Goal: Information Seeking & Learning: Learn about a topic

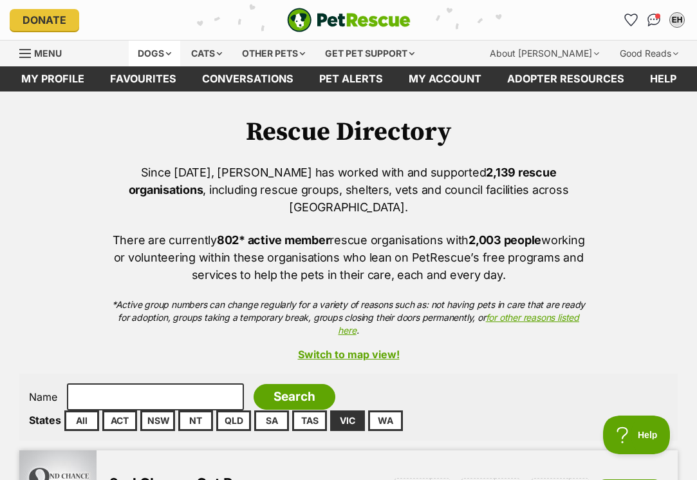
click at [155, 52] on div "Dogs" at bounding box center [155, 54] width 52 height 26
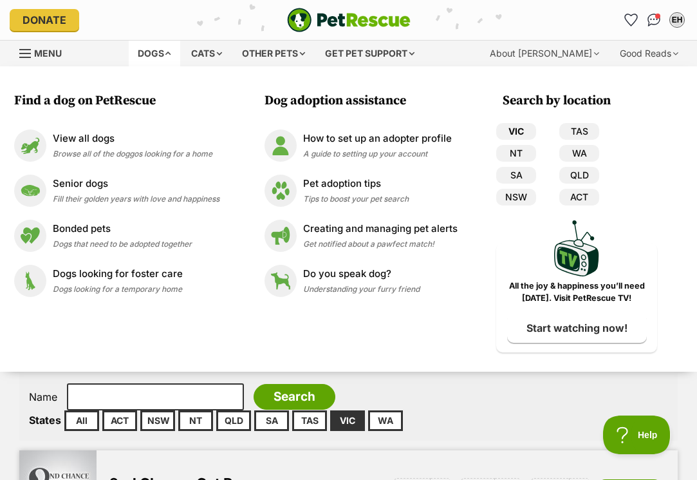
click at [518, 127] on link "VIC" at bounding box center [516, 131] width 40 height 17
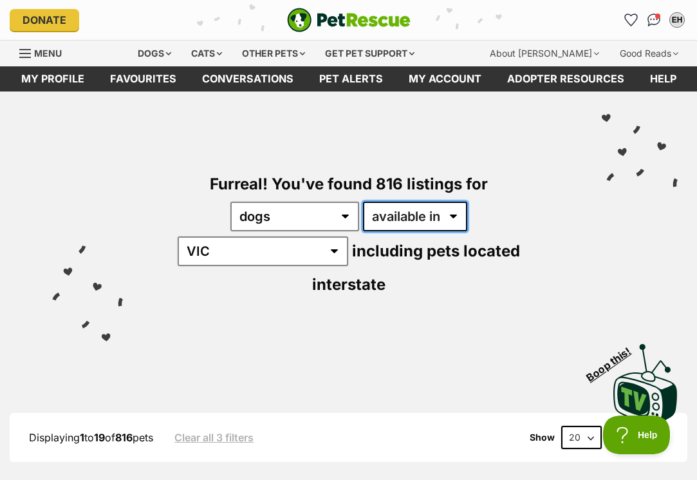
select select "disabled"
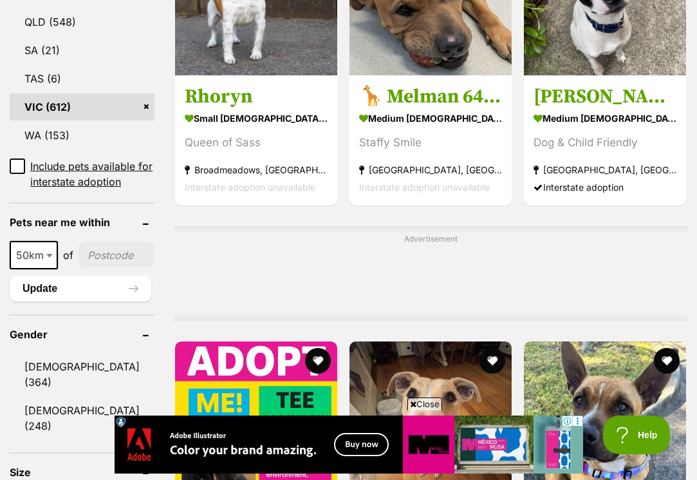
scroll to position [1014, 0]
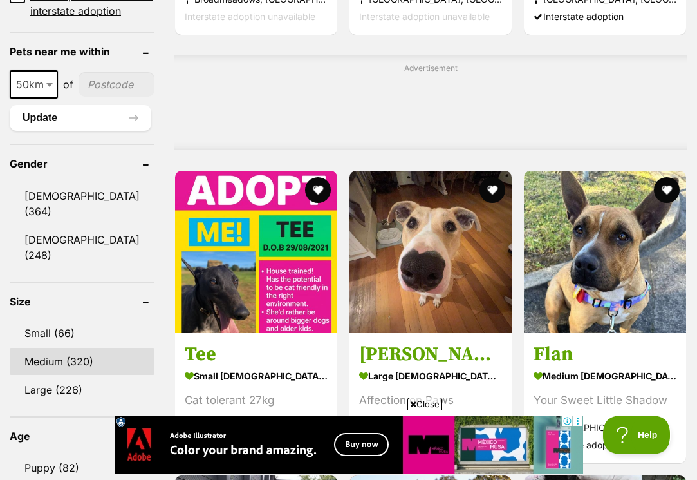
click at [44, 348] on link "Medium (320)" at bounding box center [82, 361] width 145 height 27
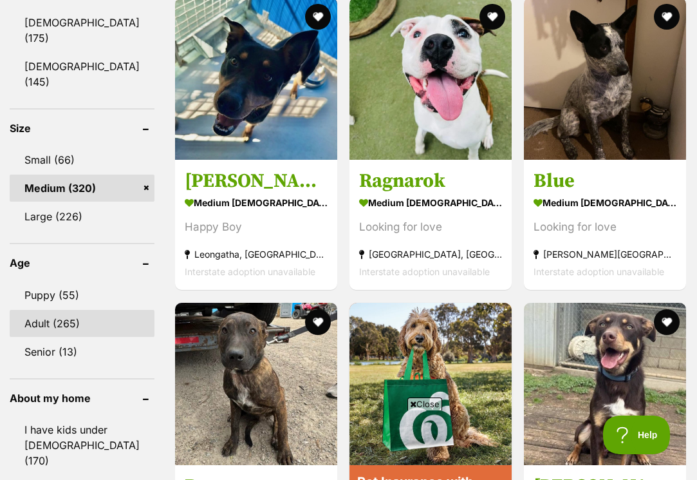
click at [52, 310] on link "Adult (265)" at bounding box center [82, 323] width 145 height 27
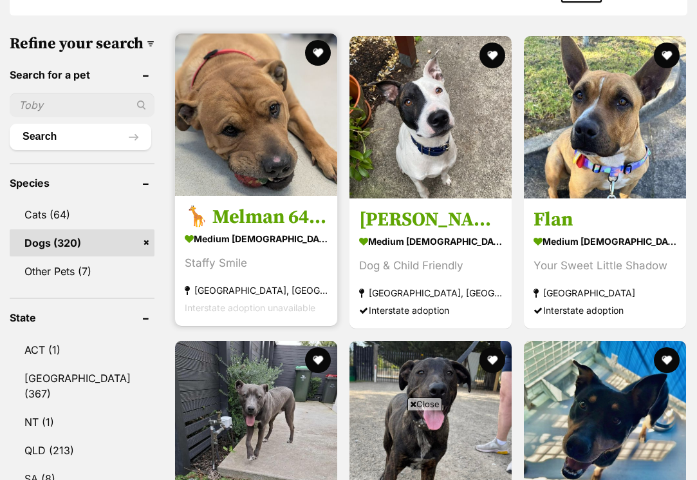
click at [187, 299] on strong "[GEOGRAPHIC_DATA], [GEOGRAPHIC_DATA]" at bounding box center [256, 289] width 143 height 17
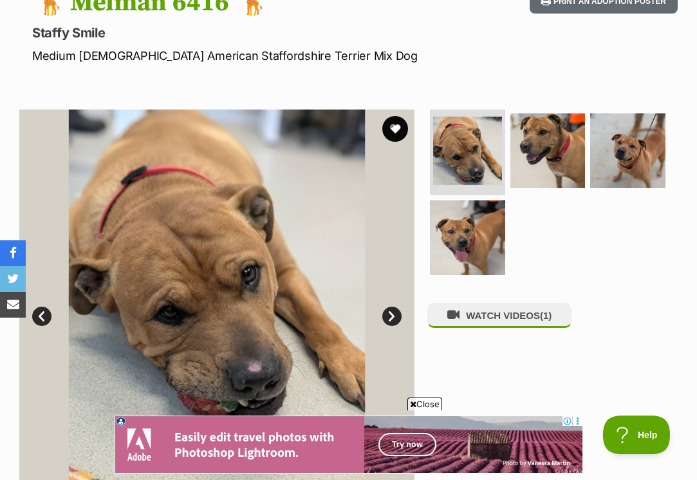
scroll to position [137, 0]
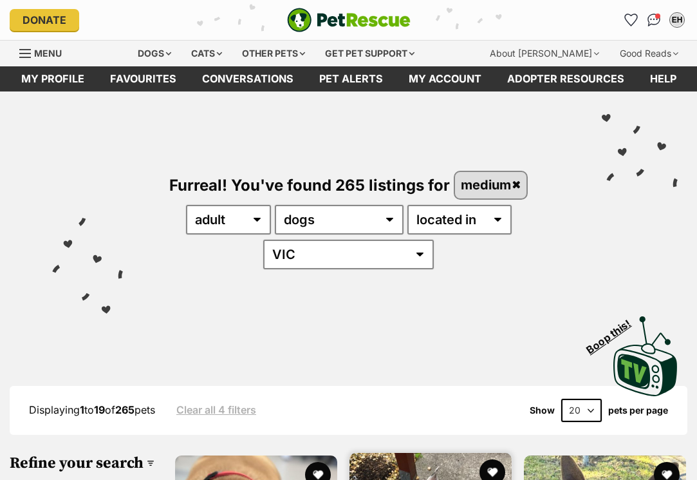
scroll to position [419, 0]
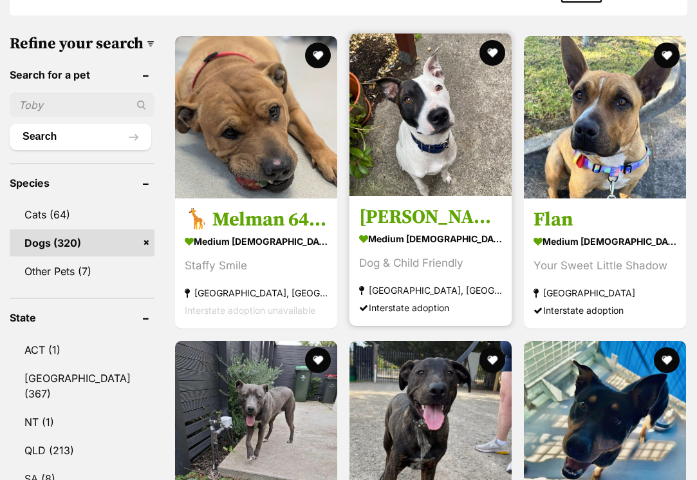
click at [402, 150] on img at bounding box center [431, 114] width 162 height 162
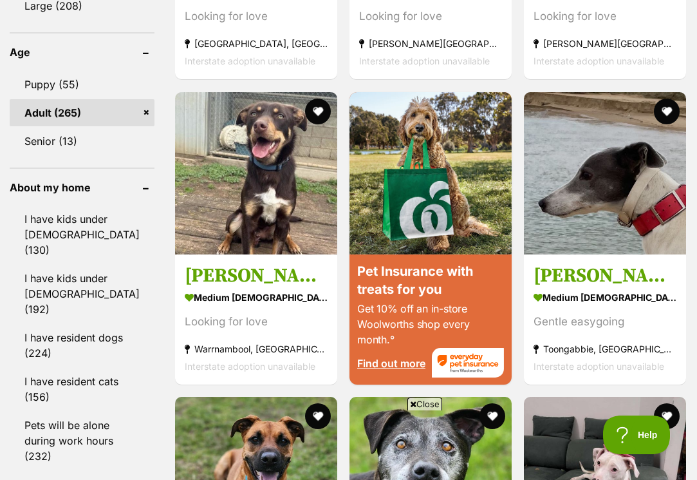
scroll to position [1407, 0]
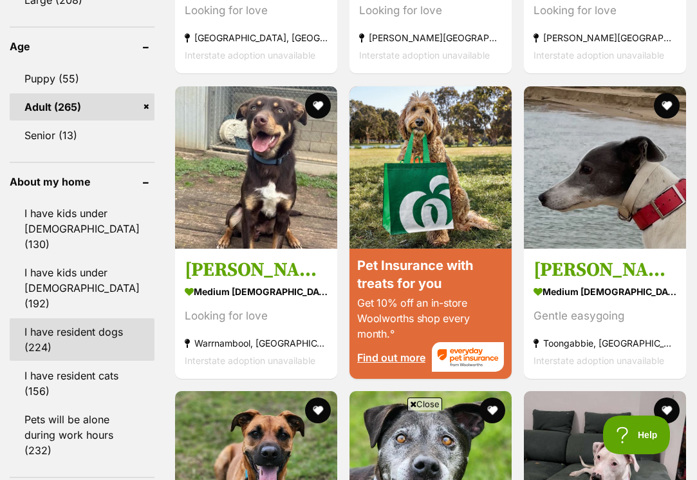
click at [46, 343] on link "I have resident dogs (224)" at bounding box center [82, 339] width 145 height 42
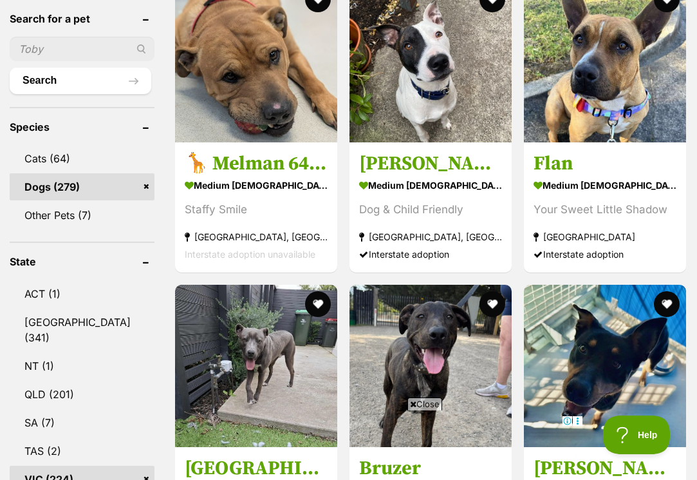
scroll to position [474, 0]
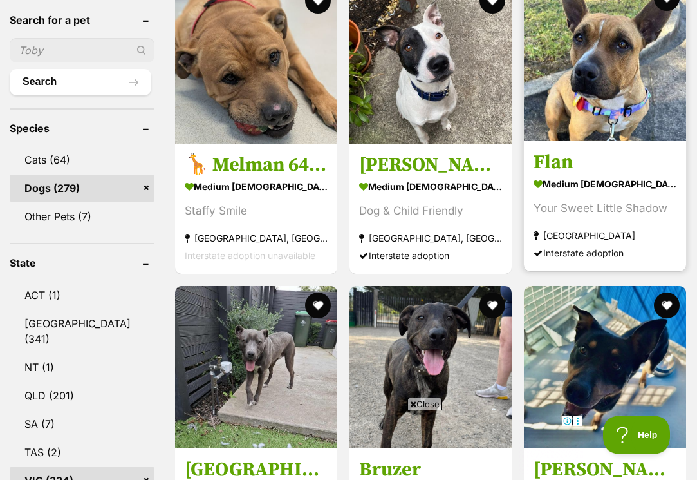
click at [570, 209] on section "medium female Dog Your Sweet Little Shadow Box Hill South, VIC Interstate adopt…" at bounding box center [605, 217] width 143 height 87
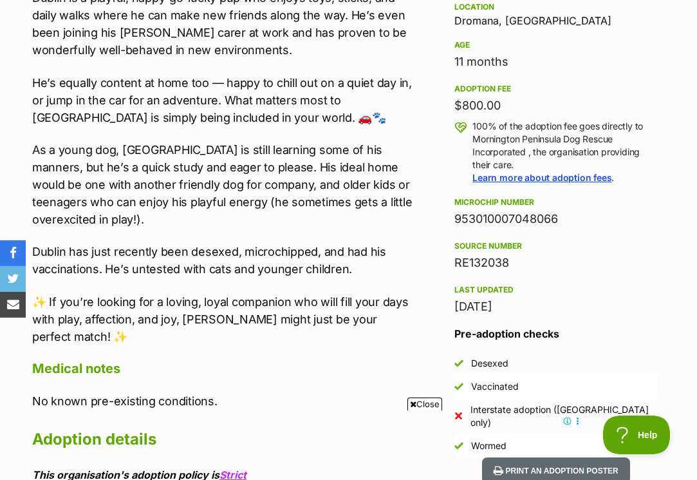
scroll to position [877, 0]
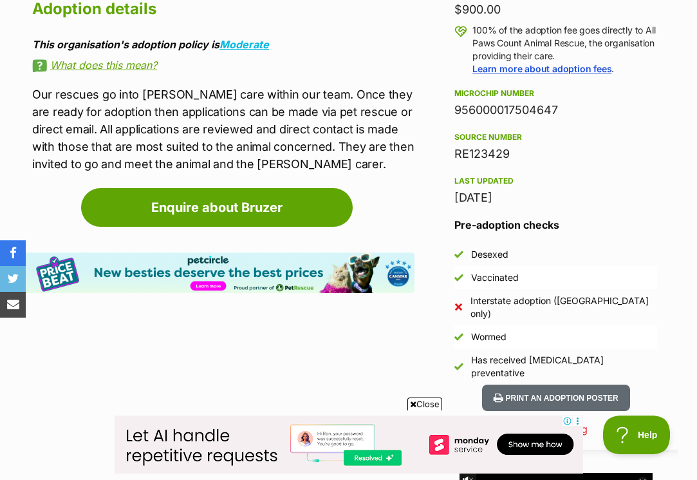
scroll to position [939, 0]
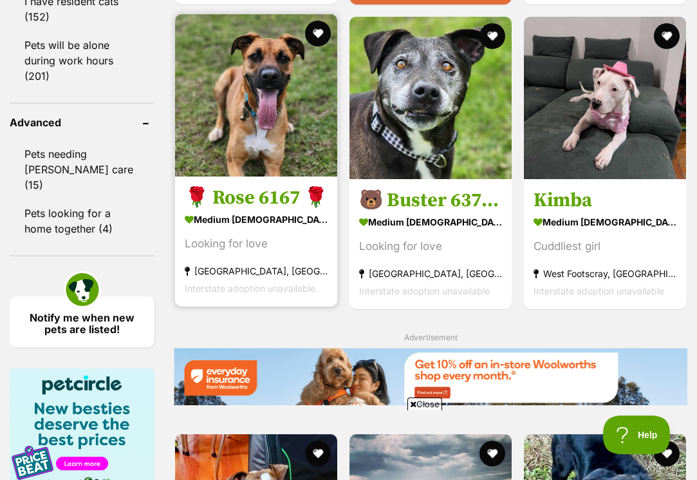
click at [203, 176] on img at bounding box center [256, 95] width 162 height 162
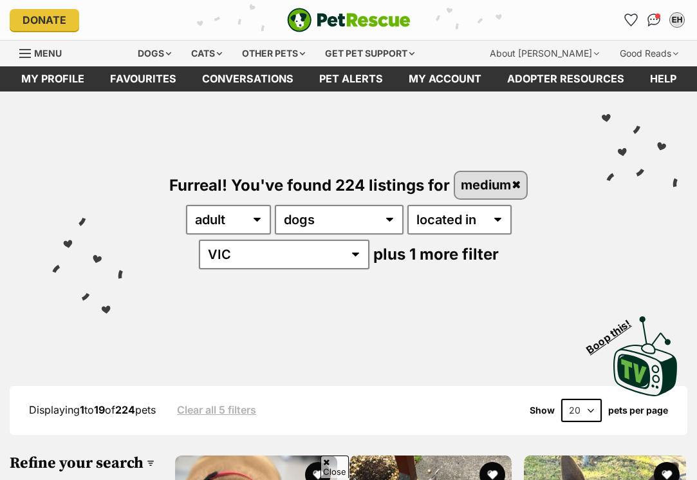
scroll to position [2201, 0]
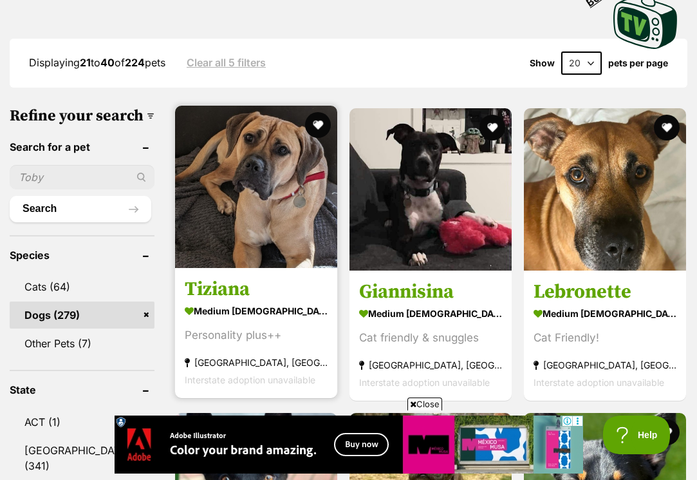
scroll to position [381, 0]
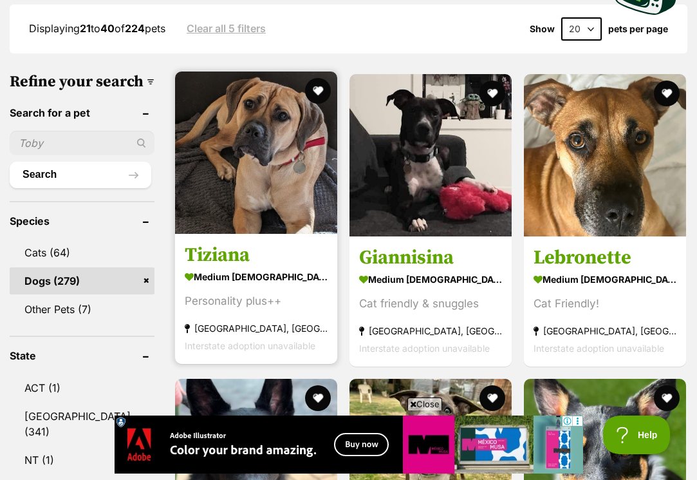
click at [185, 286] on strong "medium [DEMOGRAPHIC_DATA] Dog" at bounding box center [256, 276] width 143 height 19
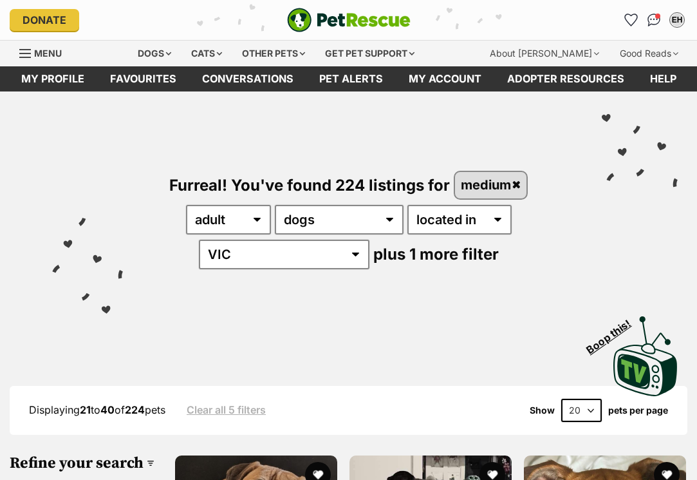
scroll to position [381, 0]
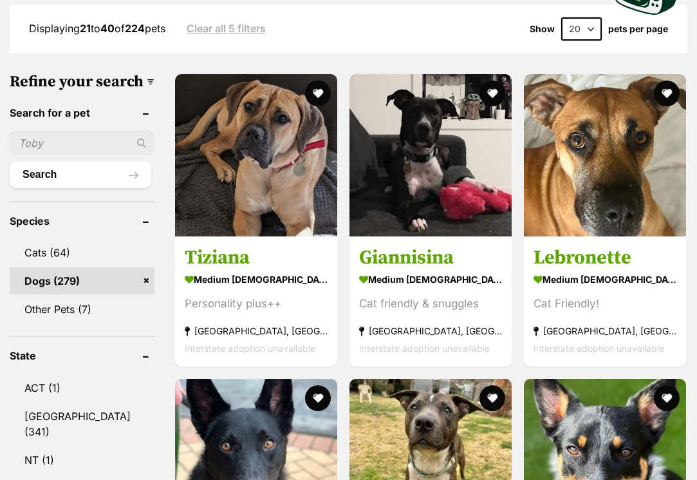
click at [399, 225] on img at bounding box center [431, 155] width 162 height 162
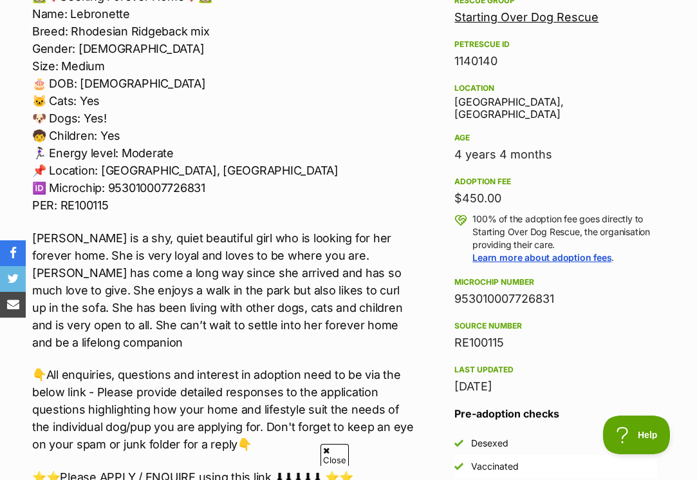
scroll to position [763, 0]
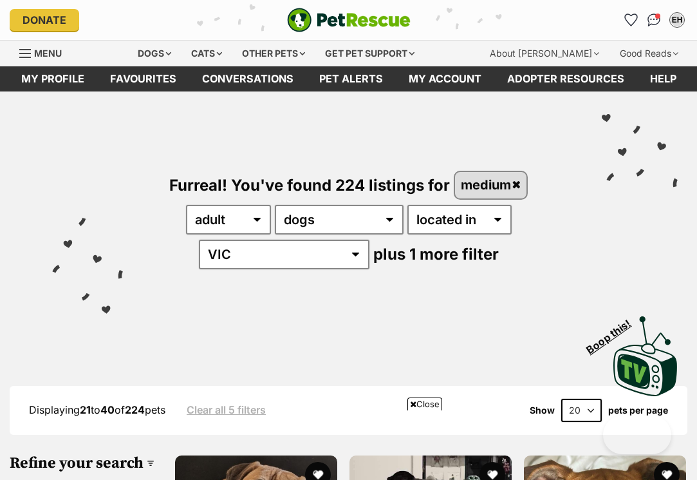
scroll to position [683, 0]
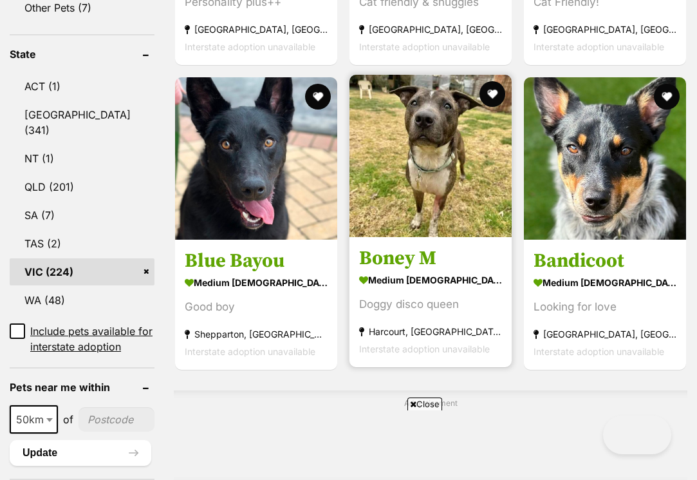
click at [399, 289] on strong "medium [DEMOGRAPHIC_DATA] Dog" at bounding box center [430, 279] width 143 height 19
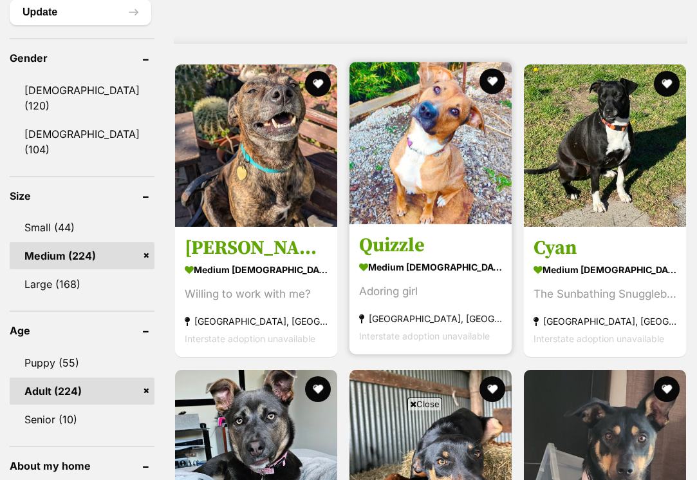
scroll to position [1123, 0]
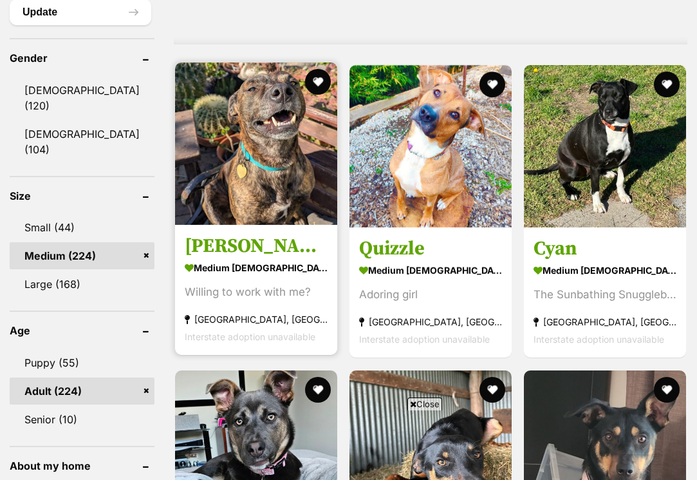
click at [207, 198] on img at bounding box center [256, 143] width 162 height 162
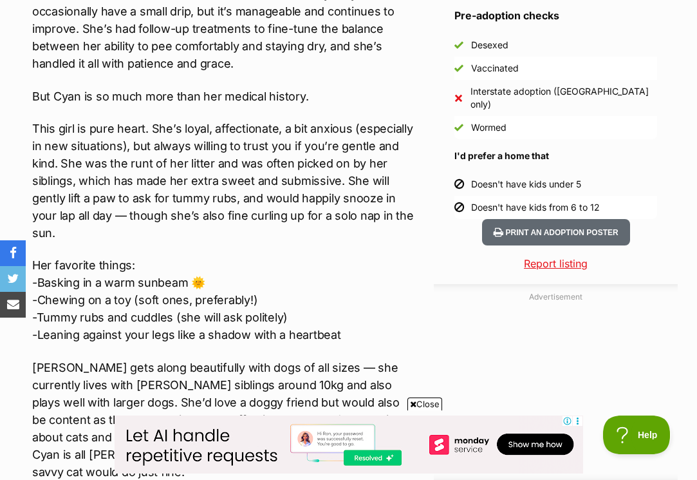
scroll to position [1165, 0]
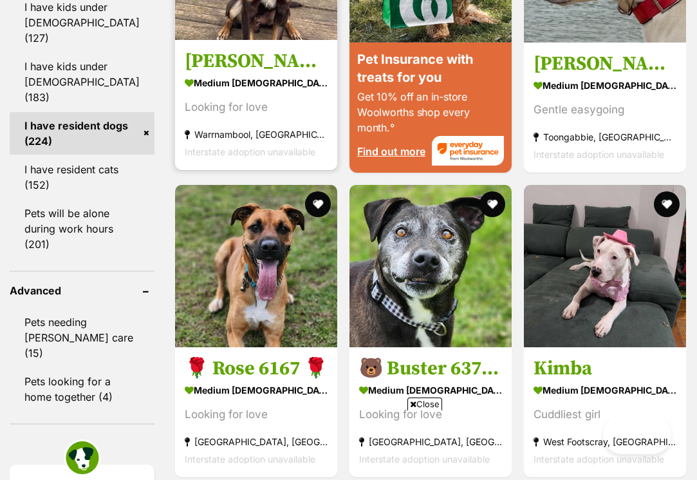
scroll to position [2263, 0]
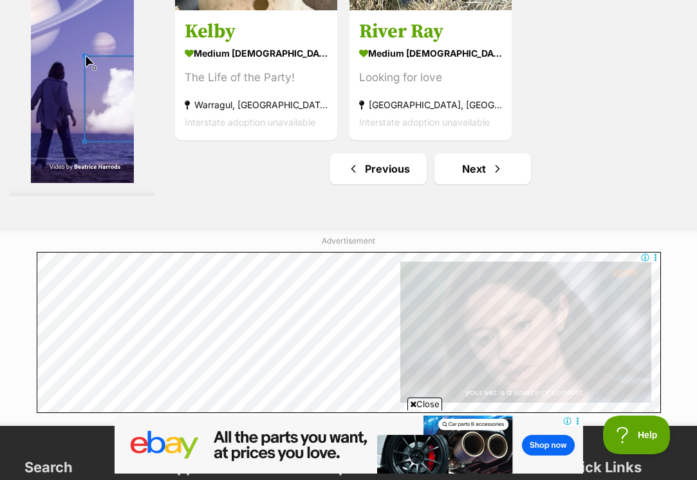
scroll to position [2797, 0]
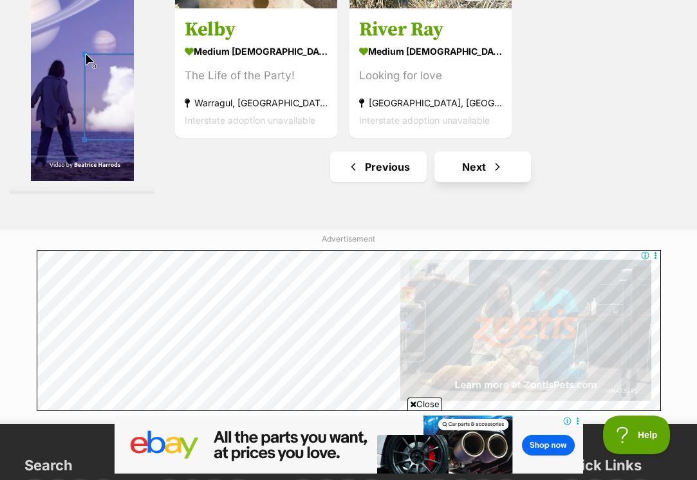
click at [459, 182] on link "Next" at bounding box center [483, 166] width 97 height 31
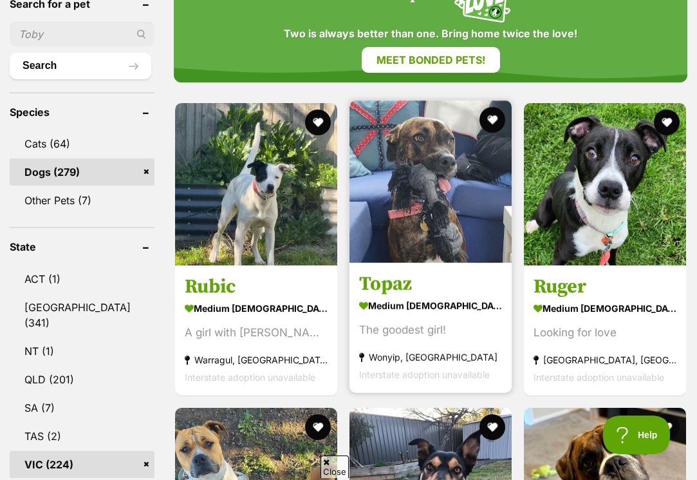
scroll to position [492, 0]
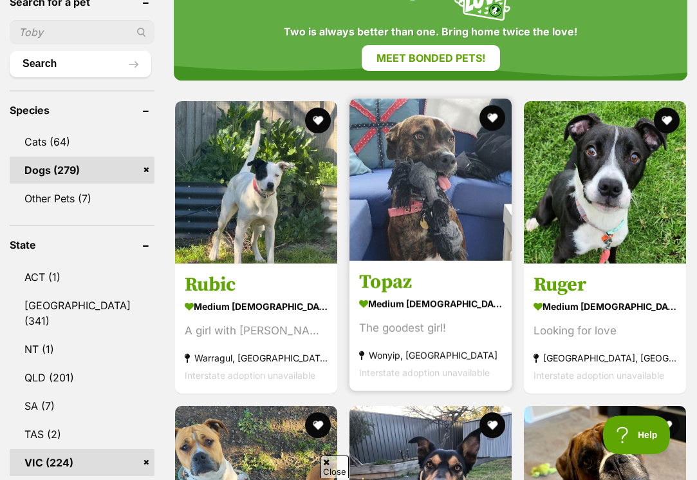
click at [392, 294] on h3 "Topaz" at bounding box center [430, 282] width 143 height 24
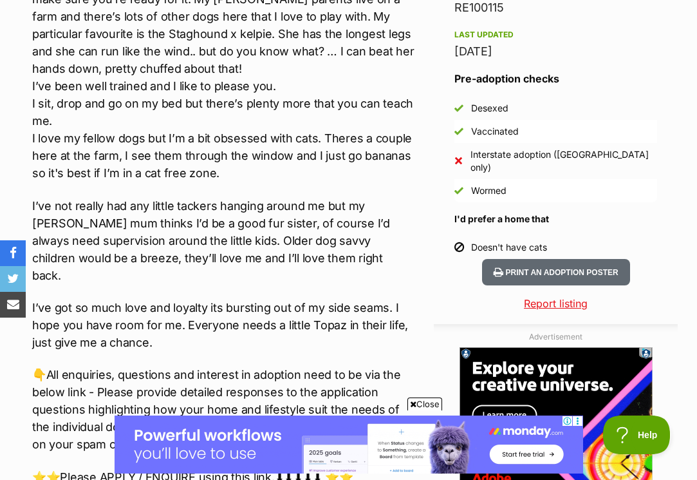
scroll to position [1084, 0]
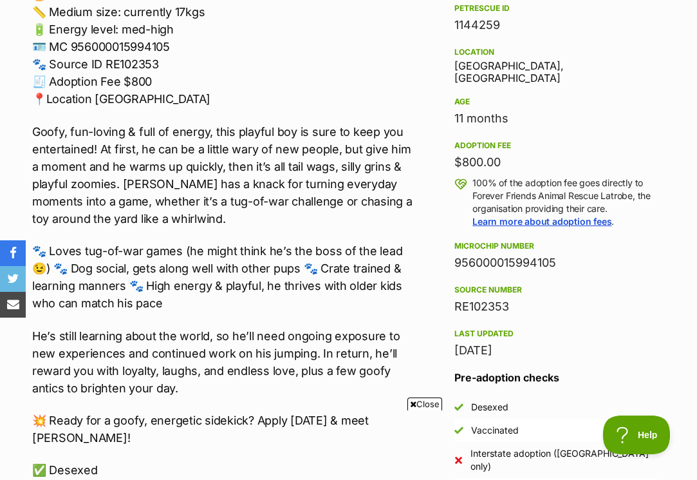
scroll to position [822, 0]
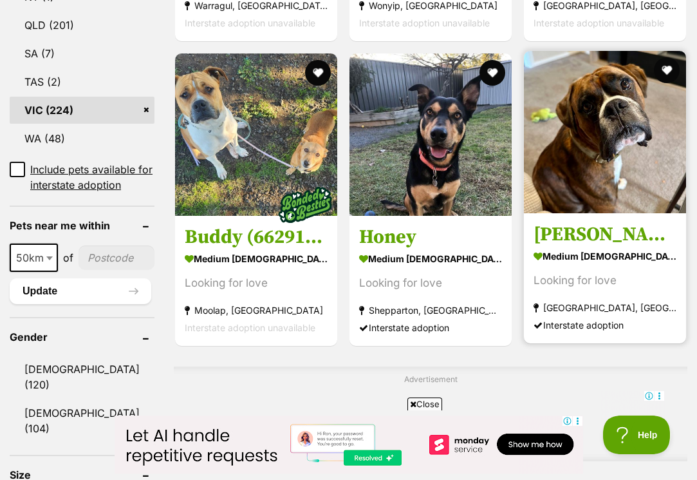
click at [551, 247] on h3 "[PERSON_NAME]" at bounding box center [605, 234] width 143 height 24
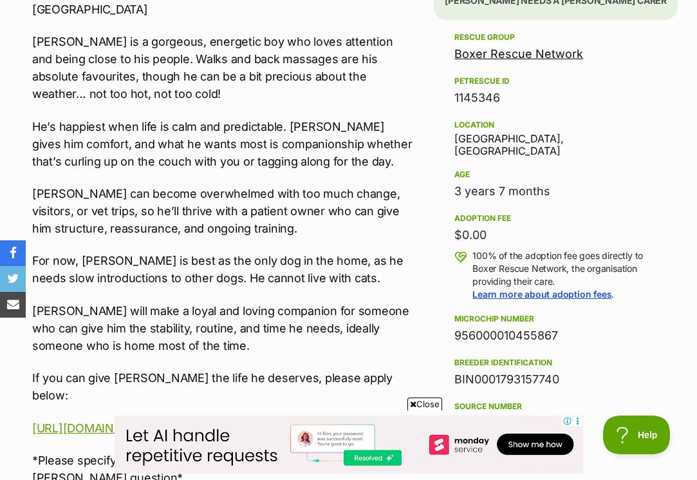
scroll to position [809, 0]
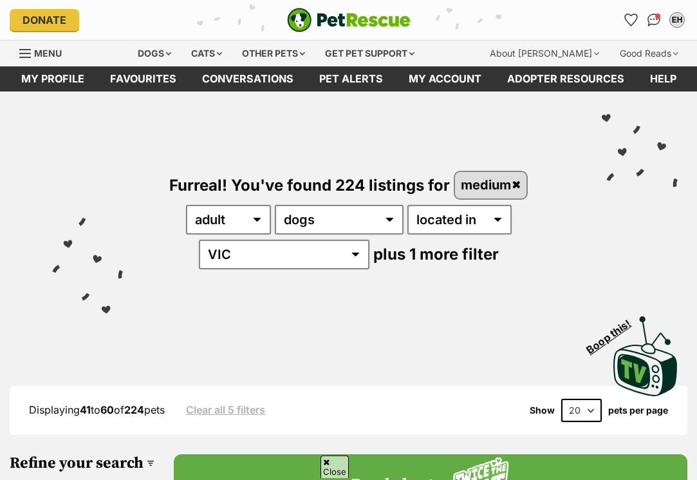
scroll to position [1423, 0]
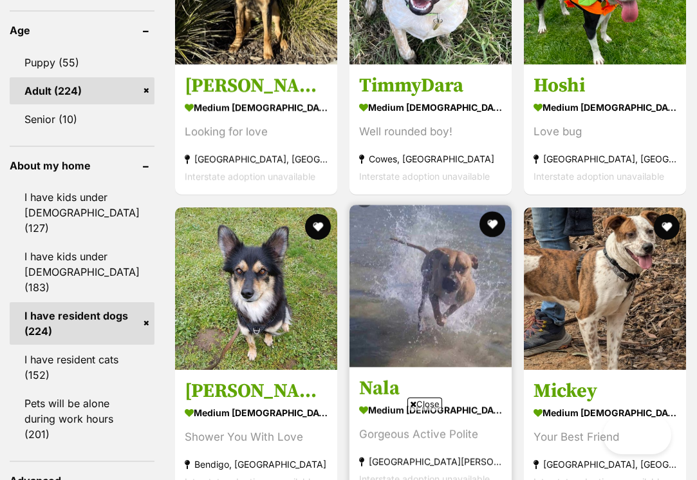
click at [426, 225] on img at bounding box center [431, 286] width 162 height 162
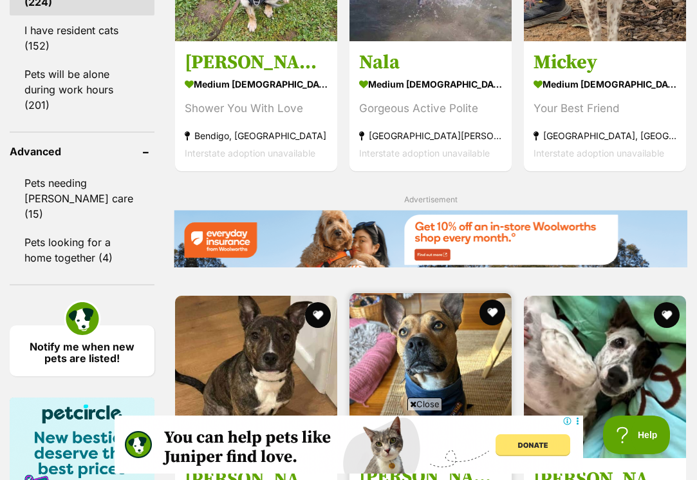
click at [419, 293] on img at bounding box center [431, 374] width 162 height 162
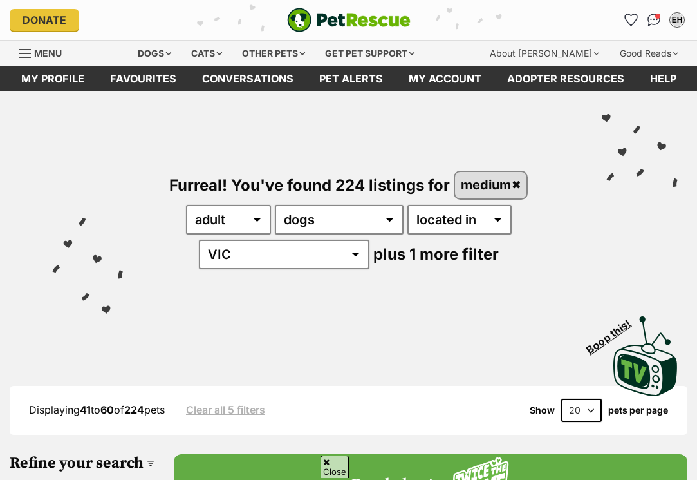
scroll to position [1736, 0]
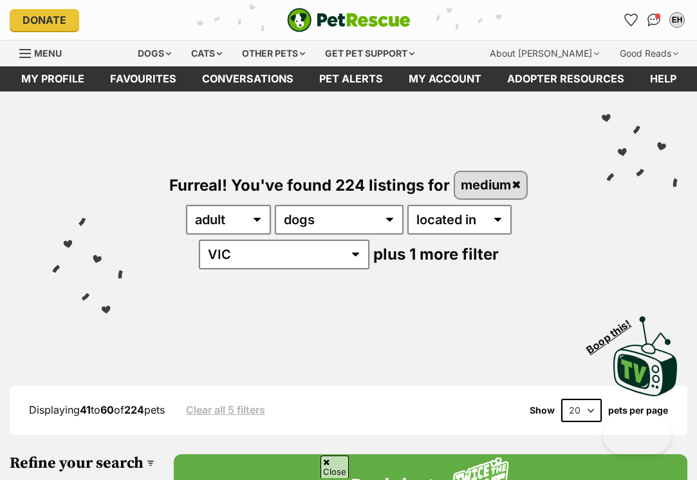
scroll to position [2276, 0]
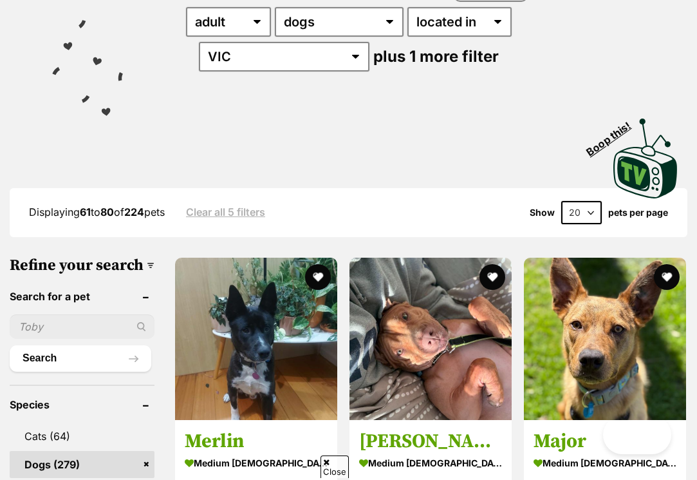
scroll to position [328, 0]
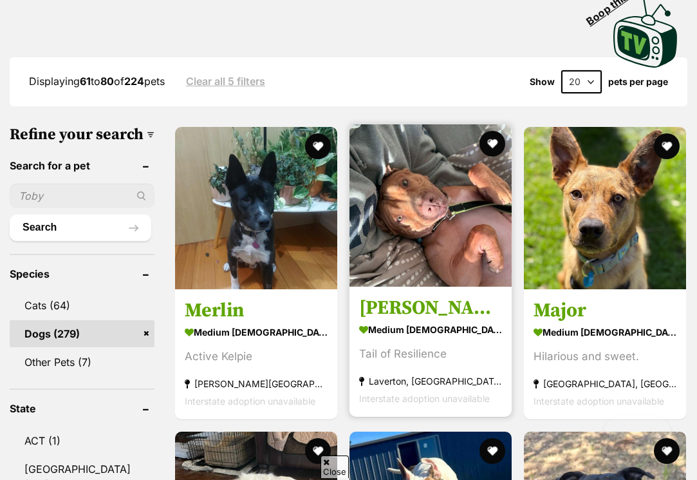
click at [363, 339] on strong "medium [DEMOGRAPHIC_DATA] Dog" at bounding box center [430, 329] width 143 height 19
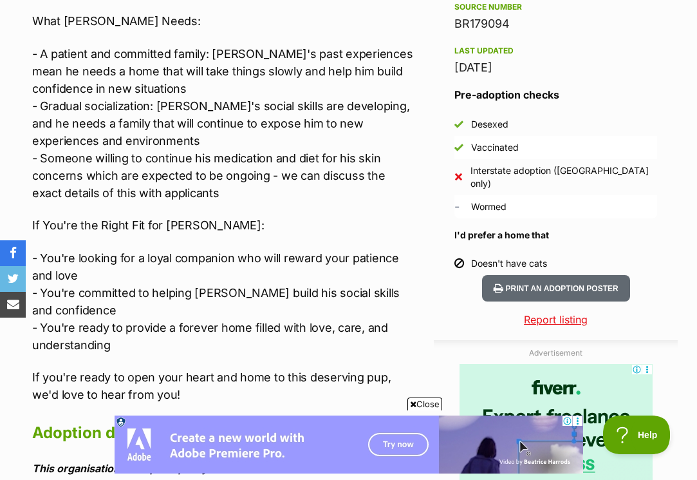
scroll to position [1142, 0]
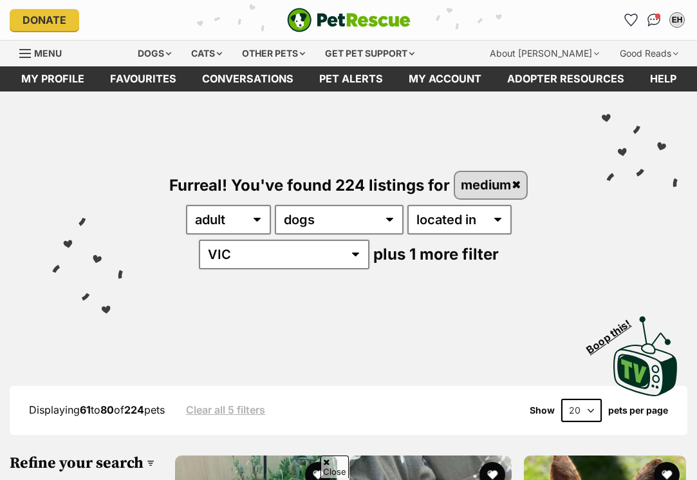
scroll to position [768, 0]
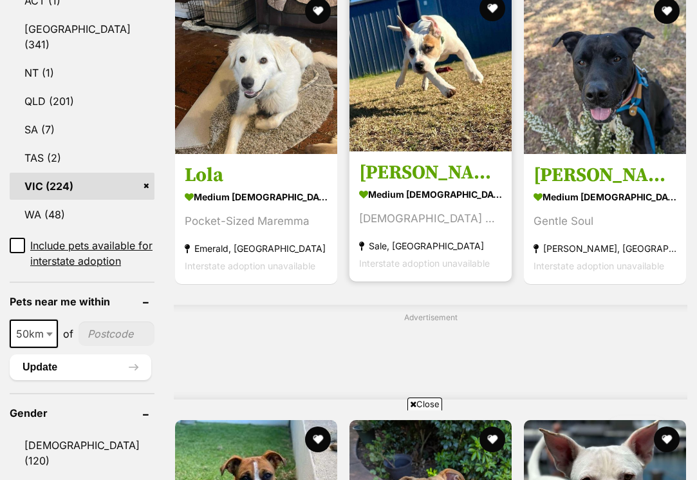
click at [386, 115] on img at bounding box center [431, 70] width 162 height 162
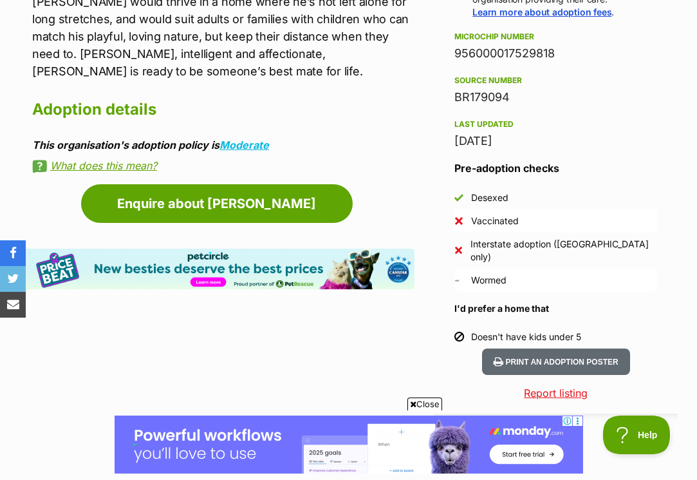
scroll to position [1012, 0]
